Goal: Task Accomplishment & Management: Use online tool/utility

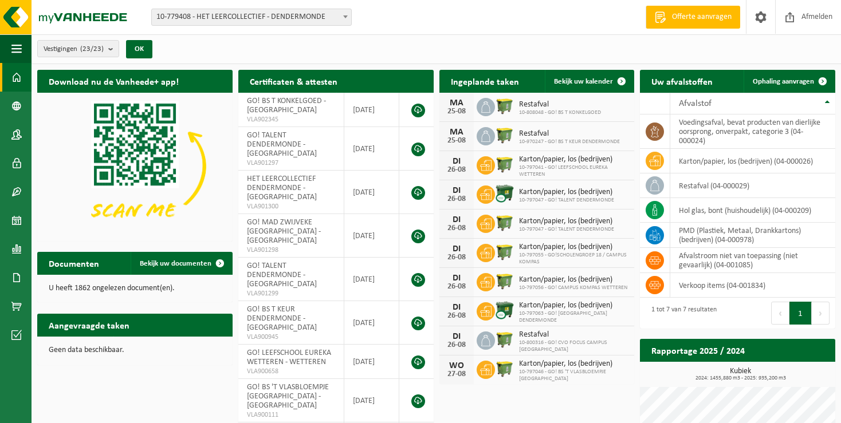
click at [542, 109] on span "10-808048 - GO! BS T KONKELGOED" at bounding box center [560, 112] width 82 height 7
click at [537, 136] on span "Restafval" at bounding box center [569, 133] width 101 height 9
click at [111, 49] on b "submit" at bounding box center [113, 49] width 10 height 16
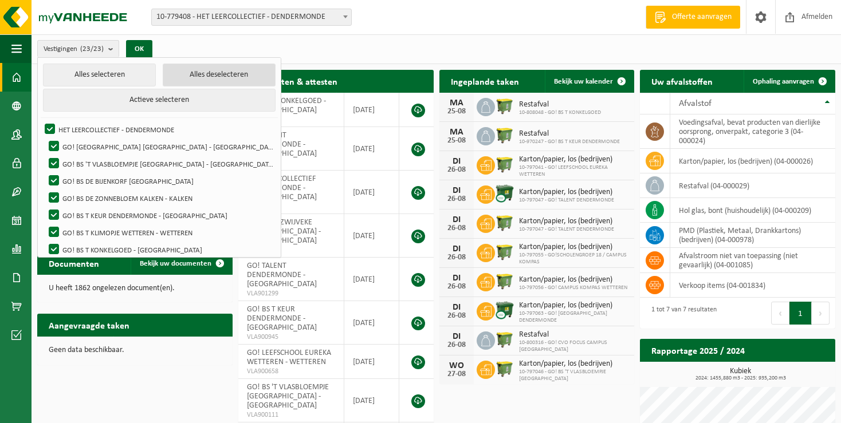
click at [199, 76] on button "Alles deselecteren" at bounding box center [219, 75] width 113 height 23
checkbox input "false"
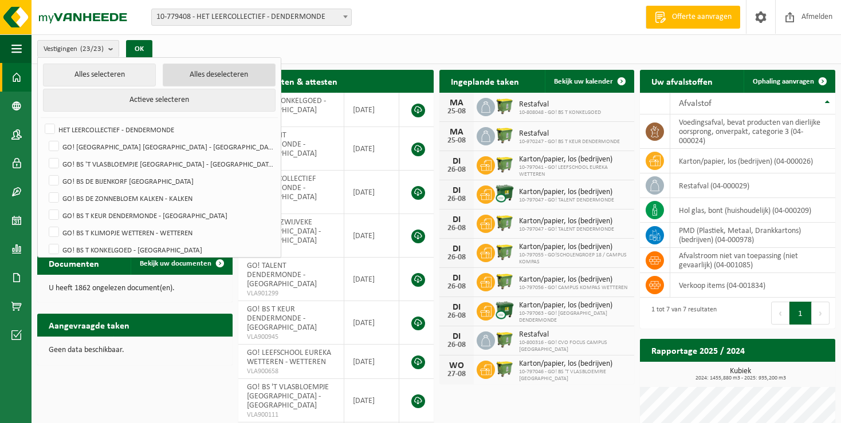
checkbox input "false"
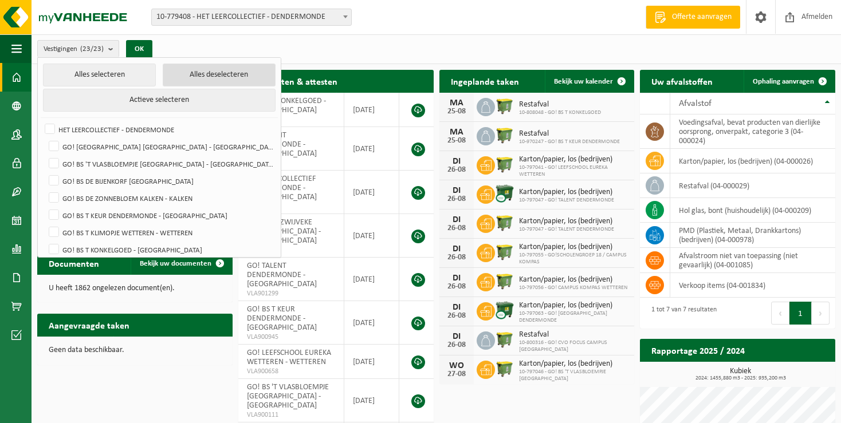
checkbox input "false"
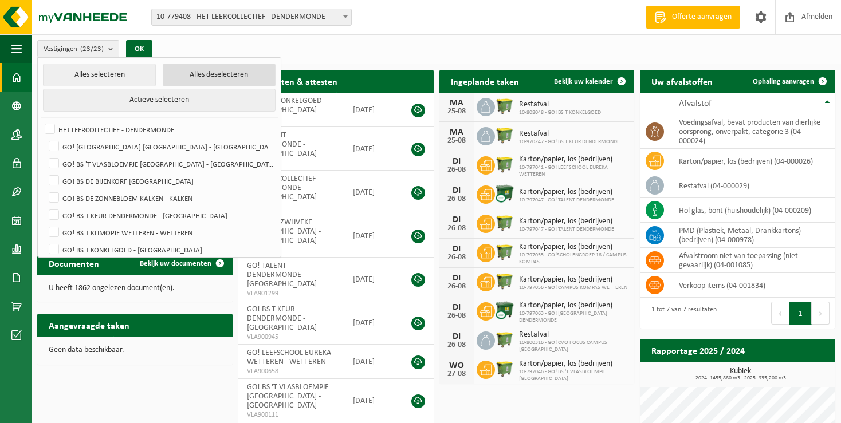
checkbox input "false"
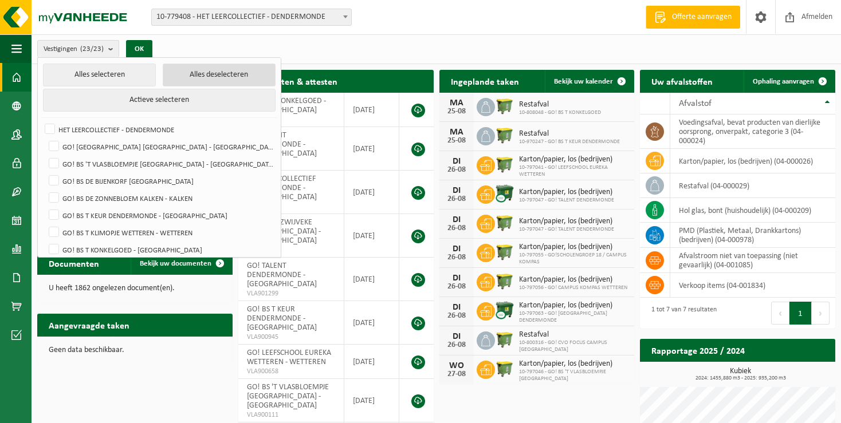
checkbox input "false"
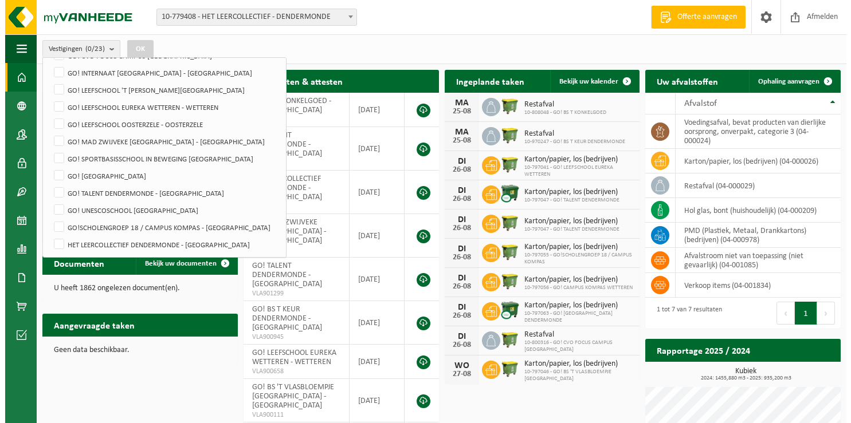
scroll to position [211, 0]
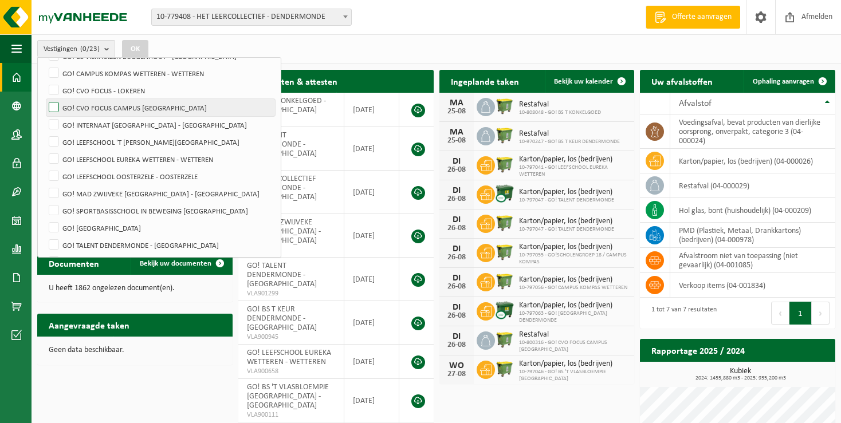
click at [111, 104] on label "GO! CVO FOCUS CAMPUS [GEOGRAPHIC_DATA]" at bounding box center [160, 107] width 229 height 17
click at [45, 99] on input "GO! CVO FOCUS CAMPUS [GEOGRAPHIC_DATA]" at bounding box center [44, 99] width 1 height 1
checkbox input "true"
click at [141, 45] on button "OK" at bounding box center [135, 49] width 26 height 18
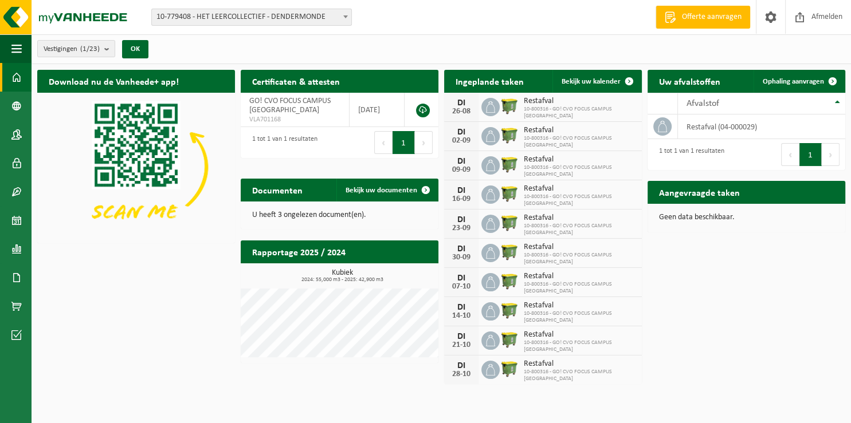
click at [576, 111] on span "10-800316 - GO! CVO FOCUS CAMPUS [GEOGRAPHIC_DATA]" at bounding box center [579, 113] width 112 height 14
click at [540, 110] on span "10-800316 - GO! CVO FOCUS CAMPUS [GEOGRAPHIC_DATA]" at bounding box center [579, 113] width 112 height 14
click at [628, 80] on span at bounding box center [628, 81] width 23 height 23
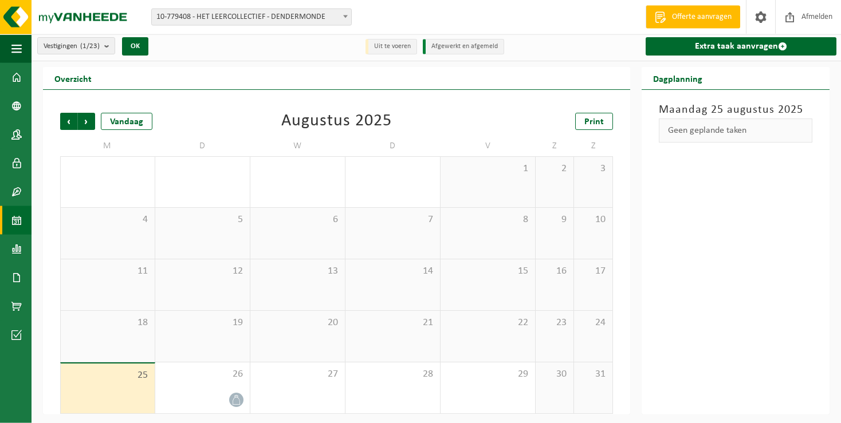
scroll to position [5, 0]
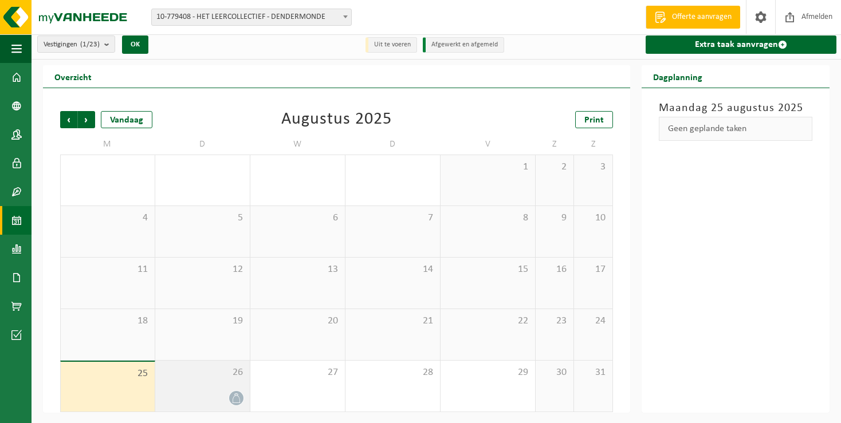
click at [222, 369] on span "26" at bounding box center [202, 373] width 83 height 13
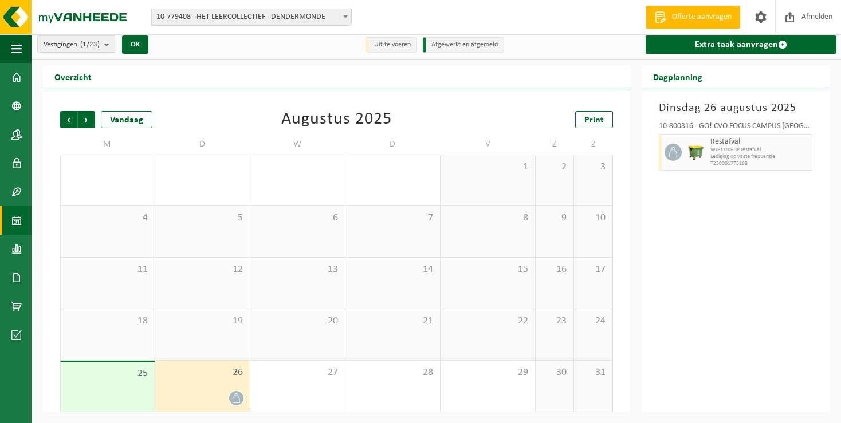
click at [729, 152] on span "WB-1100-HP restafval" at bounding box center [759, 150] width 99 height 7
click at [214, 379] on div "26" at bounding box center [202, 386] width 95 height 51
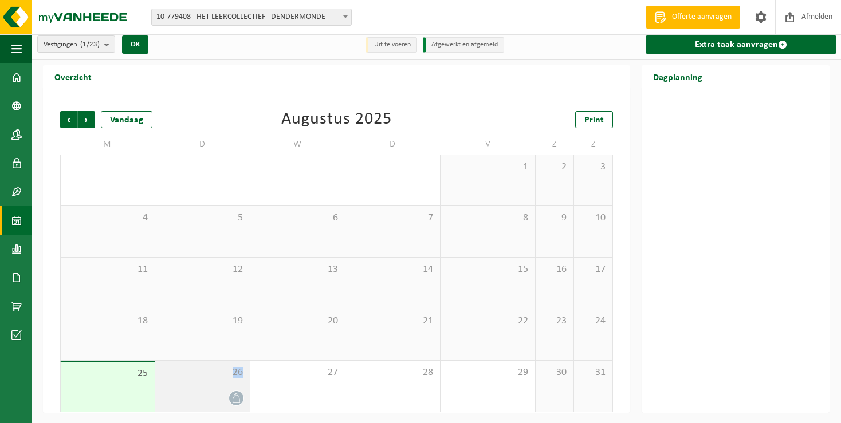
click at [214, 379] on div "26" at bounding box center [202, 386] width 95 height 51
